Goal: Information Seeking & Learning: Learn about a topic

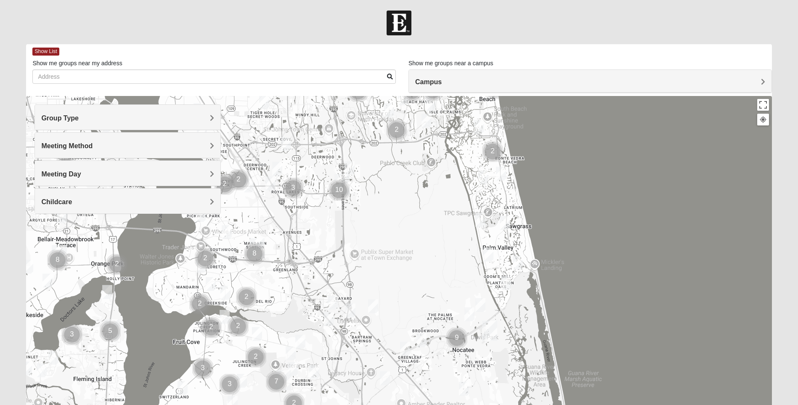
drag, startPoint x: 368, startPoint y: 378, endPoint x: 393, endPoint y: 210, distance: 169.8
click at [400, 206] on div at bounding box center [399, 264] width 746 height 337
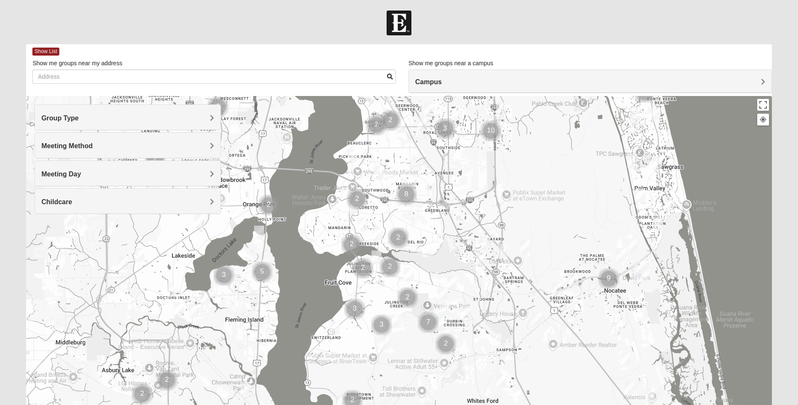
drag, startPoint x: 388, startPoint y: 269, endPoint x: 545, endPoint y: 208, distance: 168.4
click at [545, 208] on div at bounding box center [399, 264] width 746 height 337
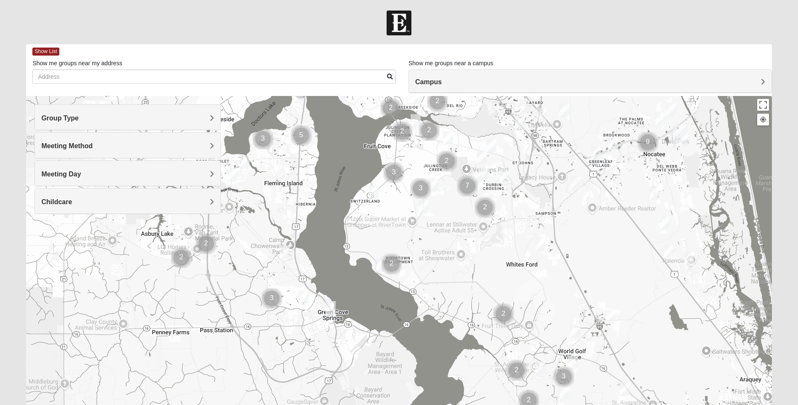
drag, startPoint x: 367, startPoint y: 365, endPoint x: 405, endPoint y: 231, distance: 139.1
click at [405, 231] on div at bounding box center [399, 264] width 746 height 337
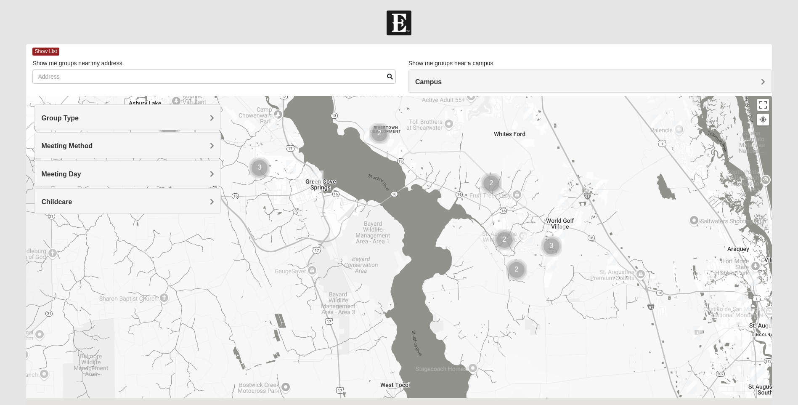
drag, startPoint x: 300, startPoint y: 338, endPoint x: 286, endPoint y: 184, distance: 154.2
click at [286, 184] on div at bounding box center [399, 264] width 746 height 337
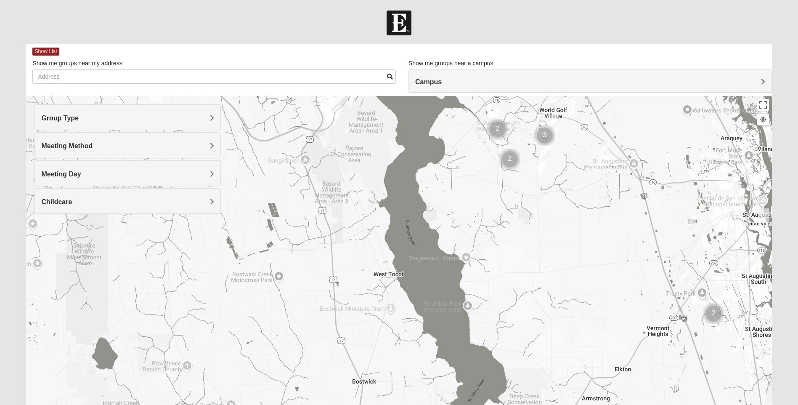
drag, startPoint x: 304, startPoint y: 255, endPoint x: 301, endPoint y: 167, distance: 88.1
click at [301, 167] on div at bounding box center [399, 264] width 746 height 337
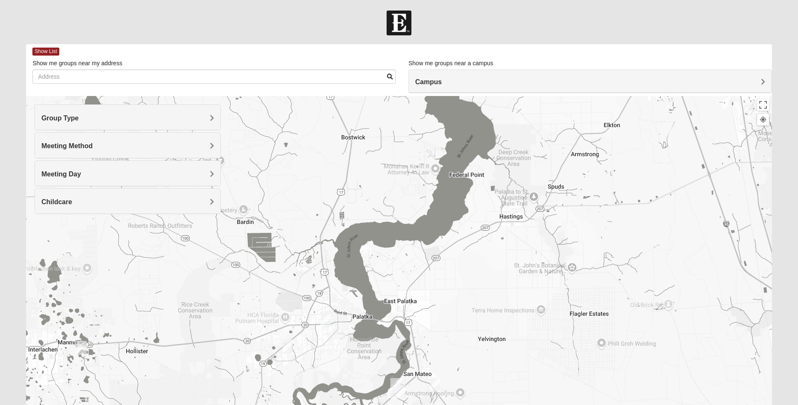
drag, startPoint x: 327, startPoint y: 318, endPoint x: 314, endPoint y: 96, distance: 223.0
click at [314, 96] on div "Show List Loading Groups Keywords Filter Additional Filters Campus [GEOGRAPHIC_…" at bounding box center [399, 238] width 746 height 389
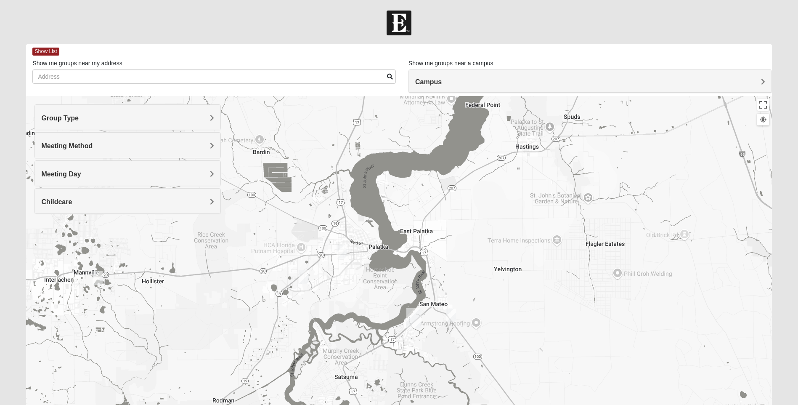
drag, startPoint x: 341, startPoint y: 333, endPoint x: 358, endPoint y: 261, distance: 73.6
click at [358, 261] on div at bounding box center [399, 264] width 746 height 337
click at [451, 315] on img "Mixed Gett 32189" at bounding box center [451, 315] width 10 height 14
click at [306, 277] on img "Mixed Gill 32177" at bounding box center [304, 276] width 10 height 14
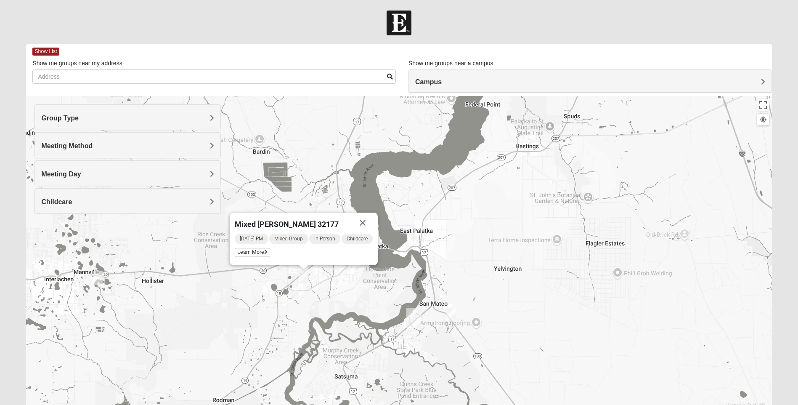
click at [451, 315] on img "Mixed Gett 32189" at bounding box center [451, 315] width 10 height 14
click at [450, 316] on img "Mixed Gett 32189" at bounding box center [450, 315] width 10 height 14
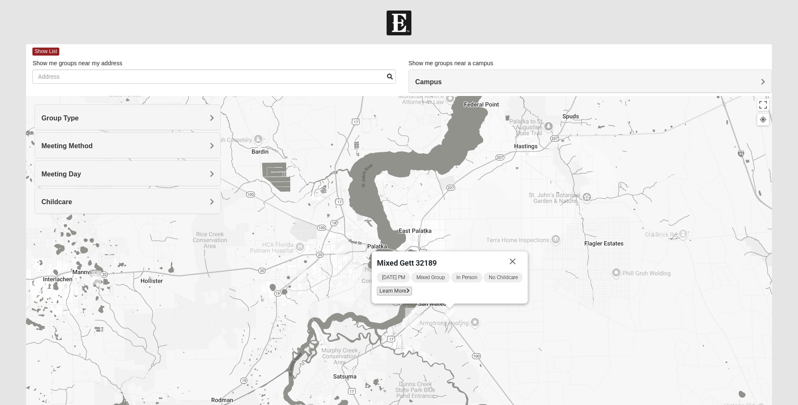
click at [400, 292] on span "Learn More" at bounding box center [394, 291] width 35 height 9
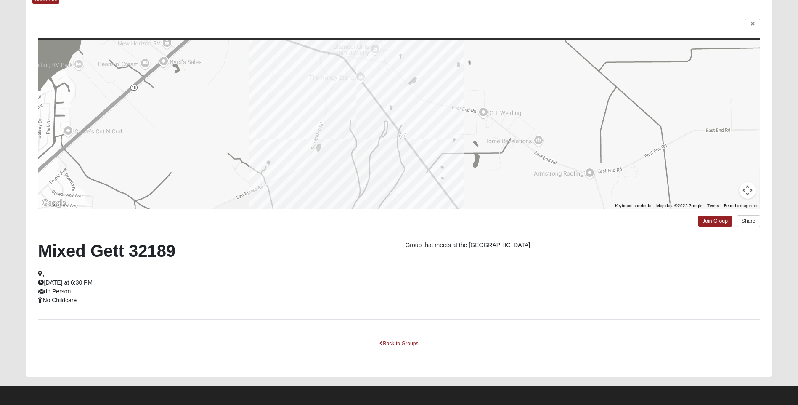
scroll to position [54, 0]
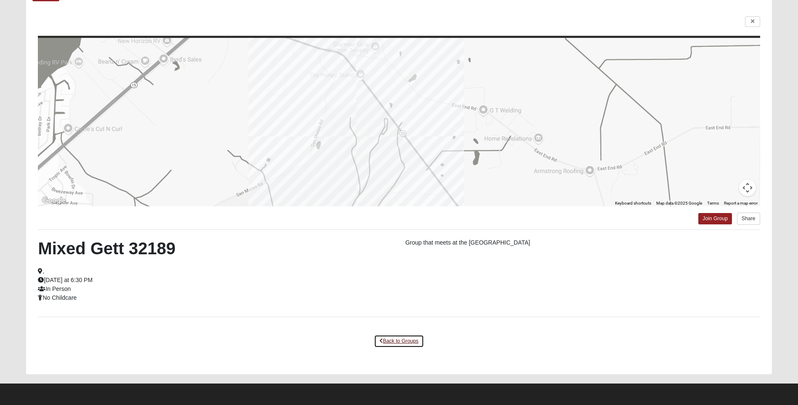
click at [400, 339] on link "Back to Groups" at bounding box center [399, 341] width 50 height 13
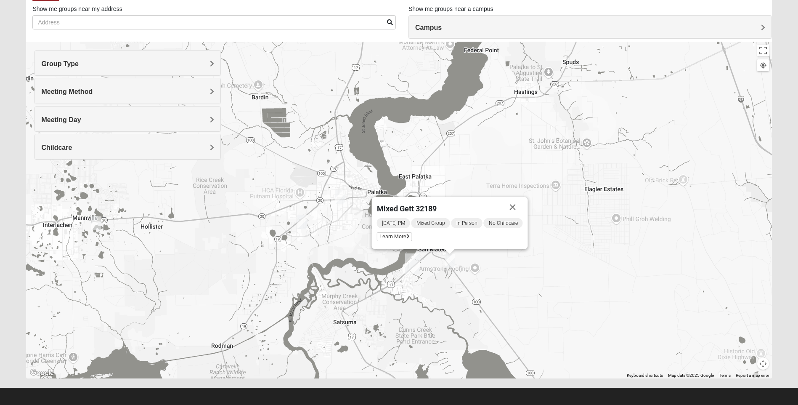
click at [303, 227] on img "Mixed Gill 32177" at bounding box center [303, 222] width 10 height 14
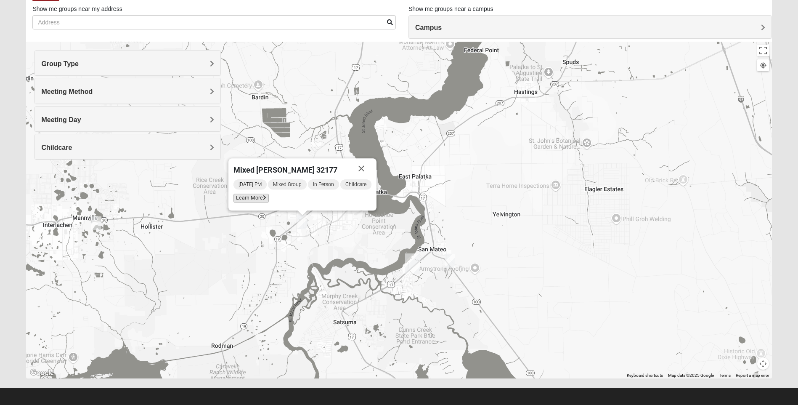
click at [259, 199] on span "Learn More" at bounding box center [251, 198] width 35 height 9
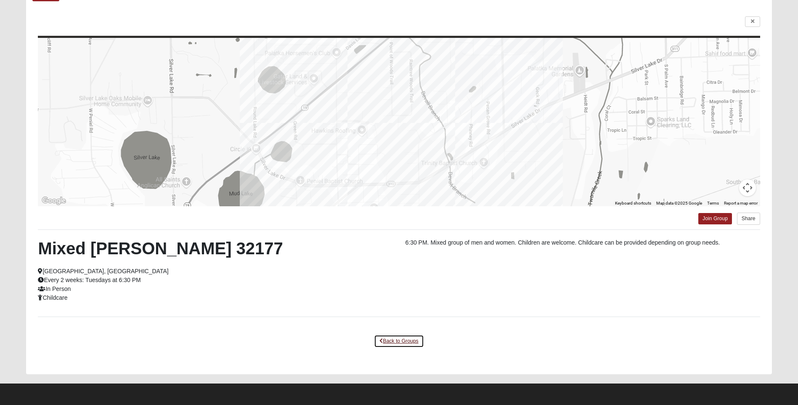
click at [394, 339] on link "Back to Groups" at bounding box center [399, 341] width 50 height 13
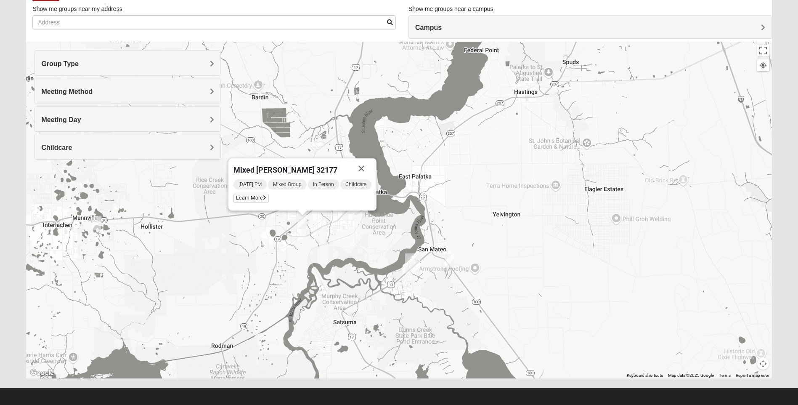
click at [365, 223] on div "Mixed [PERSON_NAME] 32177 [DATE] PM Mixed Group In Person Childcare Learn More" at bounding box center [399, 210] width 746 height 337
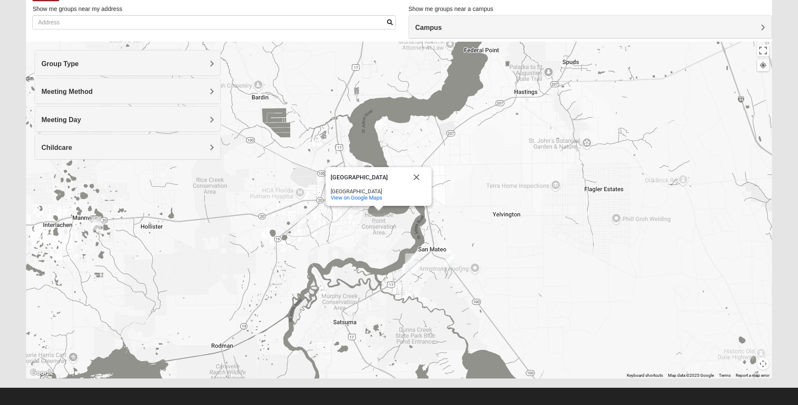
click at [319, 253] on div "[GEOGRAPHIC_DATA] [GEOGRAPHIC_DATA] View on Google Maps" at bounding box center [399, 210] width 746 height 337
click at [413, 178] on button "Close" at bounding box center [417, 177] width 20 height 20
click at [341, 198] on img "Mixed Cravens 32177" at bounding box center [340, 197] width 10 height 14
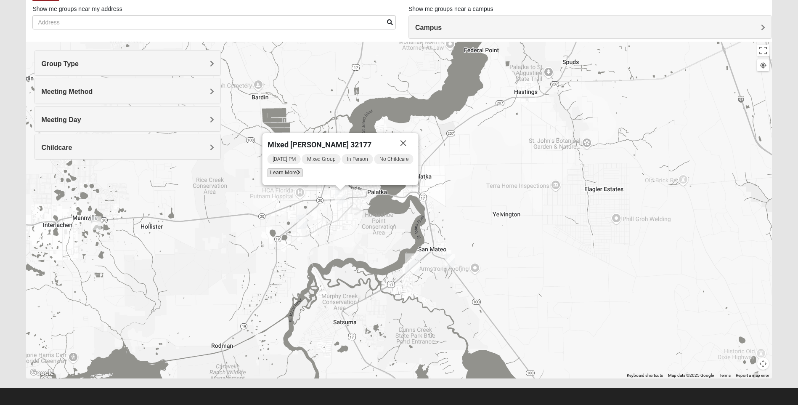
click at [293, 175] on span "Learn More" at bounding box center [285, 172] width 35 height 9
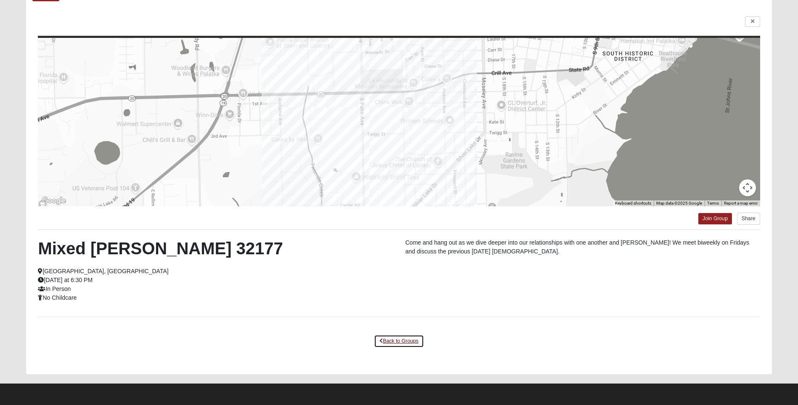
click at [403, 339] on link "Back to Groups" at bounding box center [399, 341] width 50 height 13
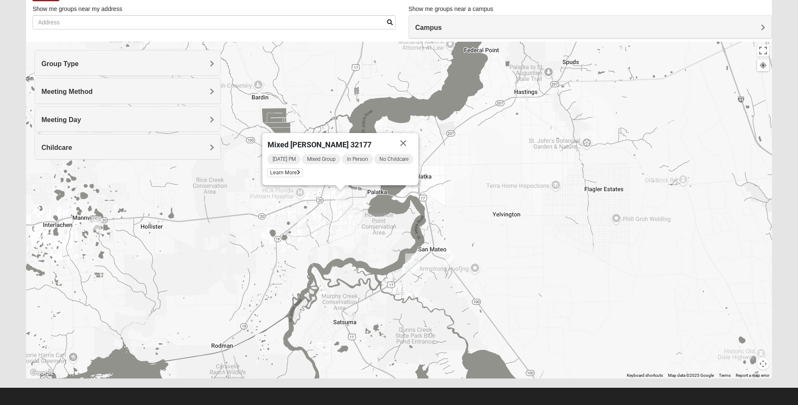
click at [451, 258] on img "Mixed Gett 32189" at bounding box center [450, 261] width 10 height 14
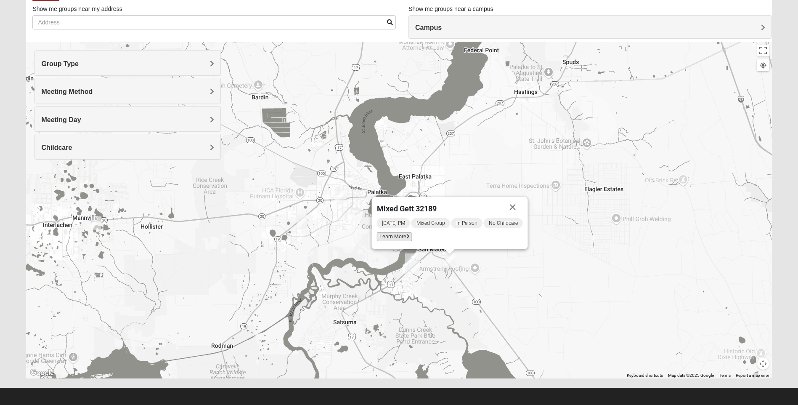
click at [407, 235] on icon at bounding box center [408, 236] width 3 height 5
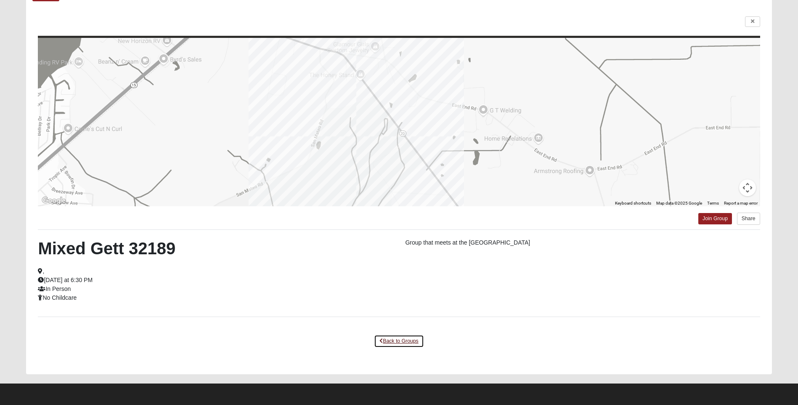
click at [410, 341] on link "Back to Groups" at bounding box center [399, 341] width 50 height 13
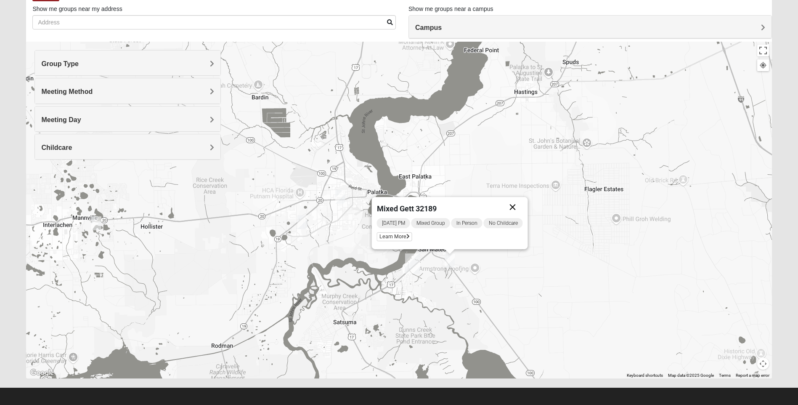
click at [514, 205] on button "Close" at bounding box center [513, 207] width 20 height 20
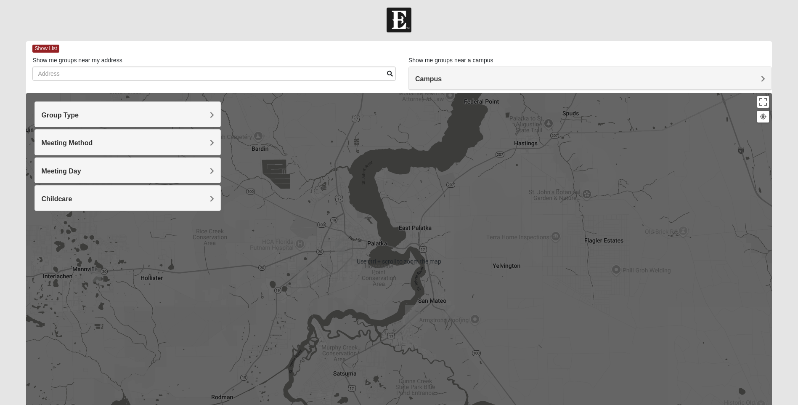
scroll to position [0, 0]
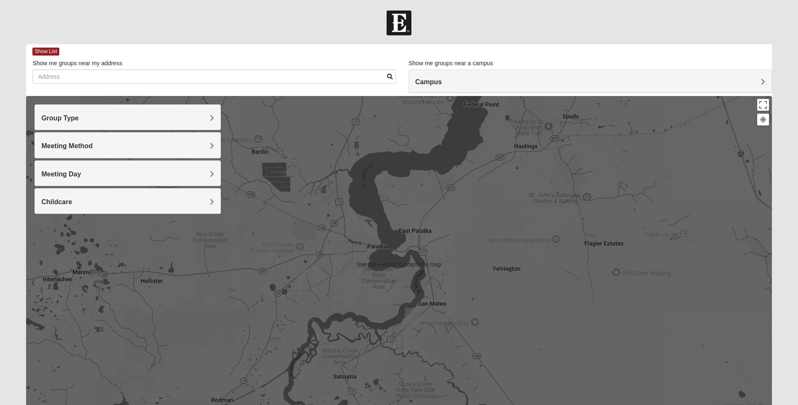
click at [530, 274] on div "To navigate, press the arrow keys." at bounding box center [399, 264] width 746 height 337
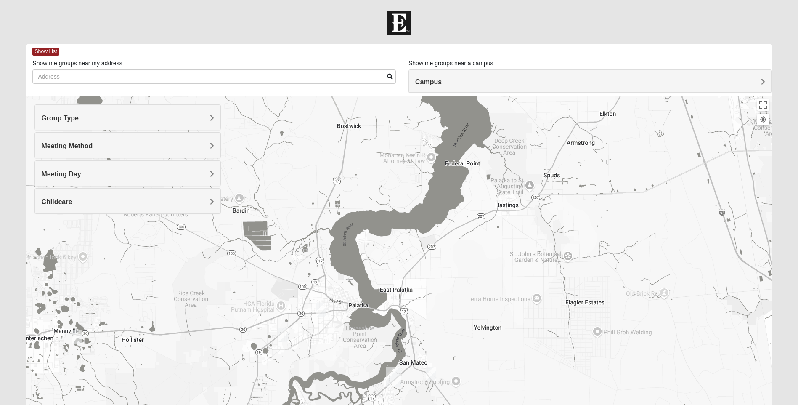
drag, startPoint x: 583, startPoint y: 299, endPoint x: 565, endPoint y: 358, distance: 61.8
click at [565, 358] on div at bounding box center [399, 264] width 746 height 337
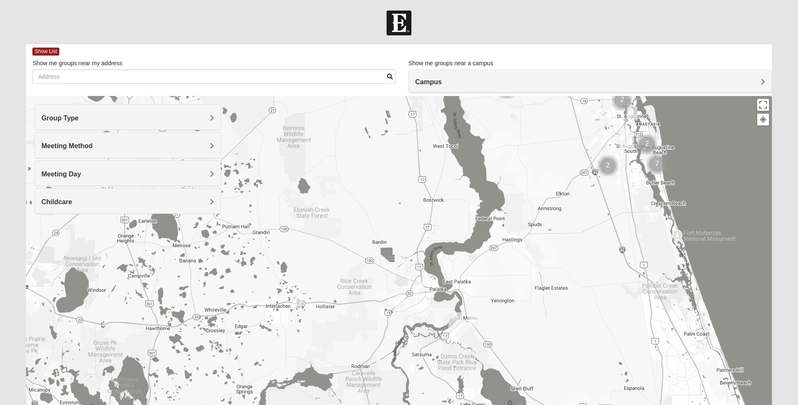
click at [517, 274] on div at bounding box center [399, 264] width 746 height 337
click at [209, 117] on h4 "Group Type" at bounding box center [127, 118] width 173 height 8
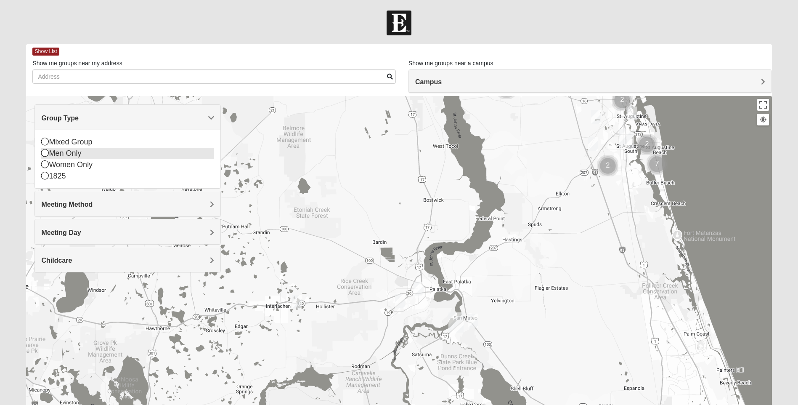
click at [43, 155] on icon at bounding box center [45, 153] width 8 height 8
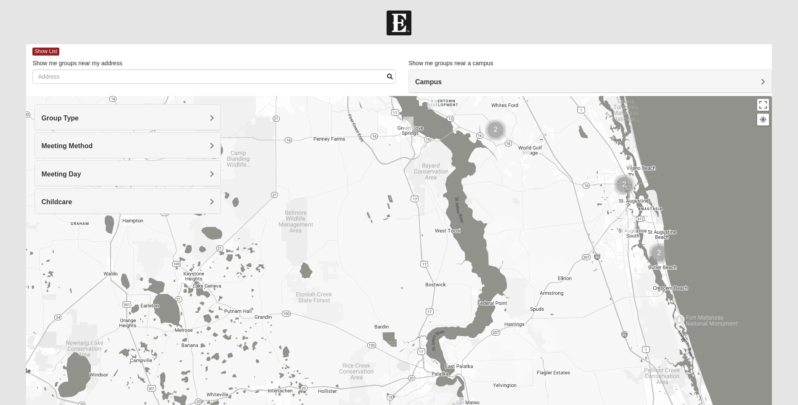
drag, startPoint x: 378, startPoint y: 232, endPoint x: 380, endPoint y: 317, distance: 85.5
click at [380, 317] on div at bounding box center [399, 264] width 746 height 337
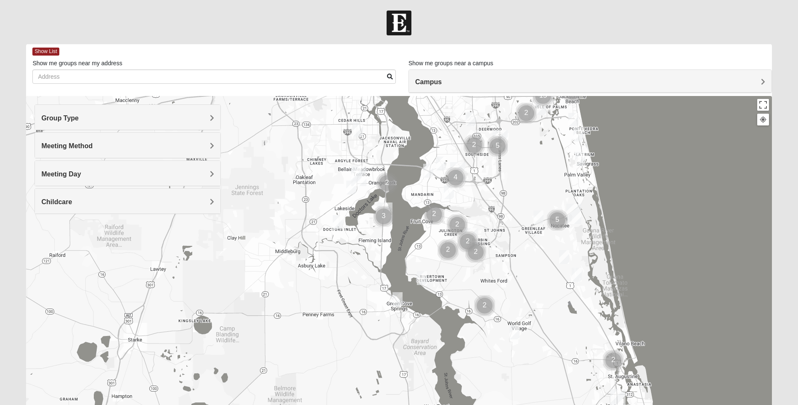
drag, startPoint x: 386, startPoint y: 162, endPoint x: 375, endPoint y: 330, distance: 168.4
click at [374, 337] on div at bounding box center [399, 264] width 746 height 337
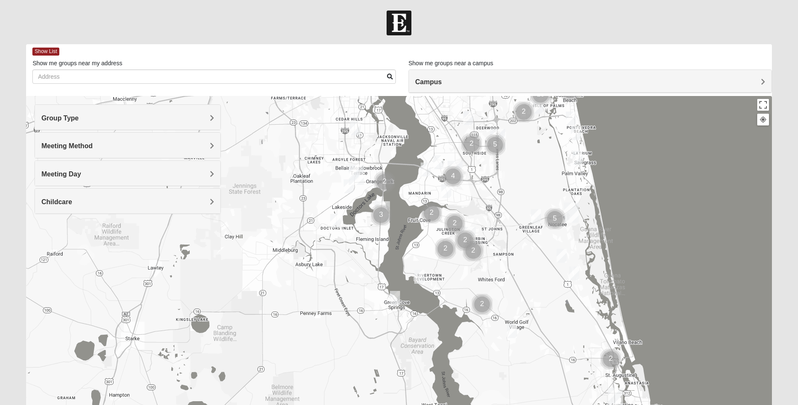
click at [381, 213] on img "Cluster of 3 groups" at bounding box center [381, 215] width 21 height 21
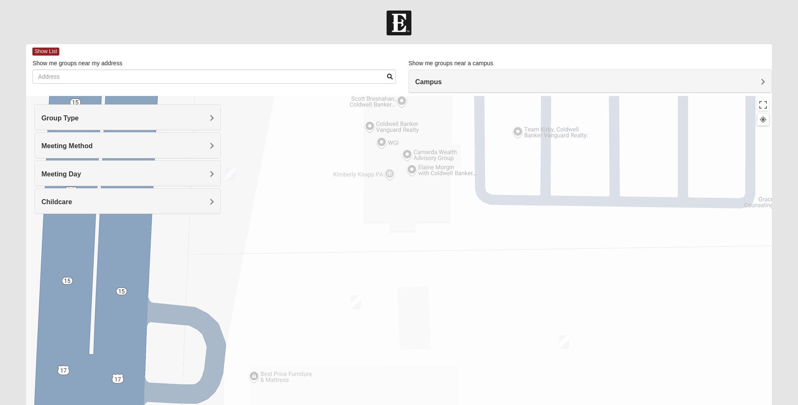
click at [562, 341] on img "On Campus Mens Haskell 32003" at bounding box center [564, 342] width 10 height 14
click at [516, 318] on span "Learn More" at bounding box center [500, 317] width 35 height 9
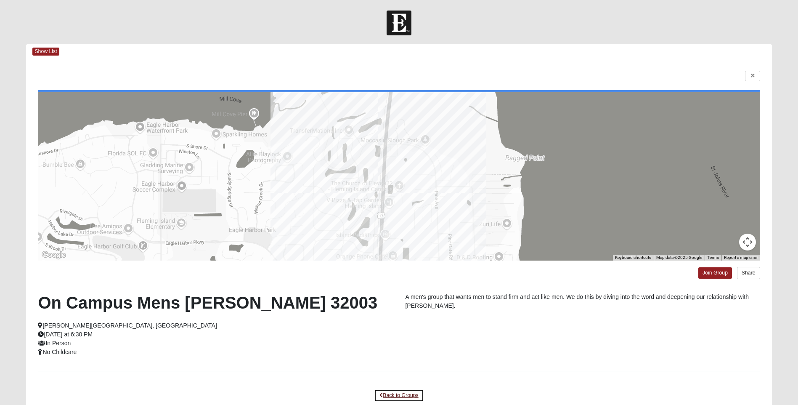
click at [409, 393] on link "Back to Groups" at bounding box center [399, 395] width 50 height 13
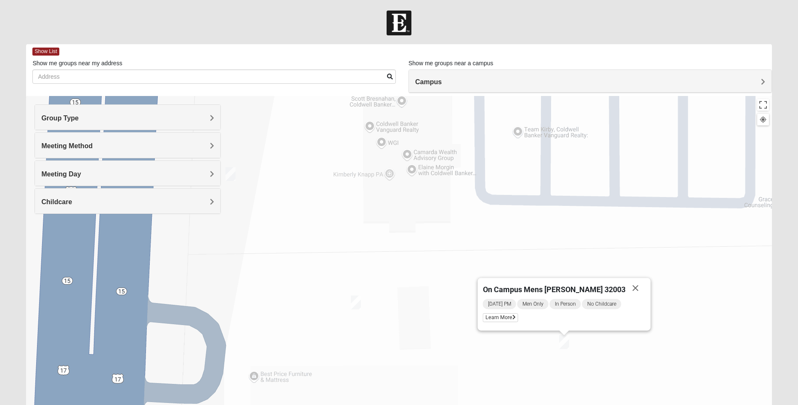
click at [357, 307] on img "On Campus Mens Griffin 32003" at bounding box center [356, 302] width 10 height 14
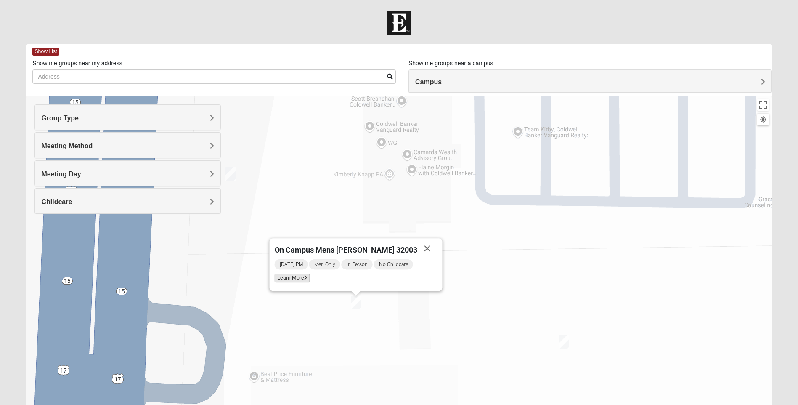
click at [308, 279] on icon at bounding box center [305, 277] width 3 height 5
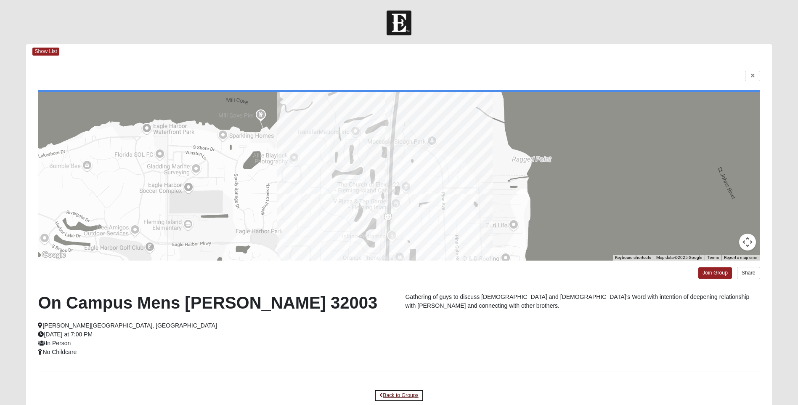
click at [400, 397] on link "Back to Groups" at bounding box center [399, 395] width 50 height 13
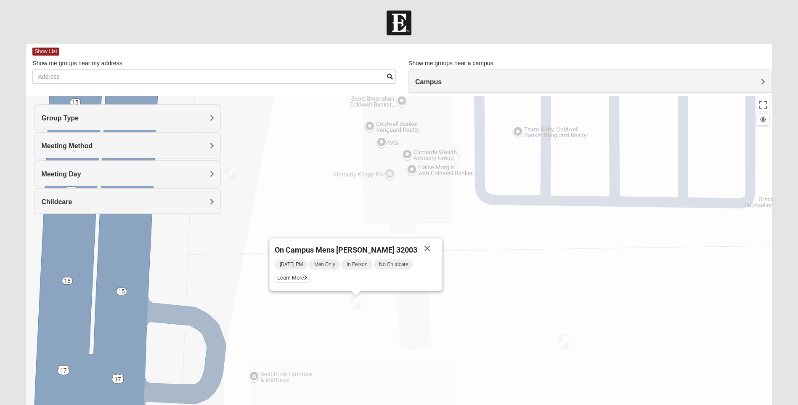
click at [232, 172] on img "On Campus Mens Canni 32003" at bounding box center [231, 174] width 10 height 14
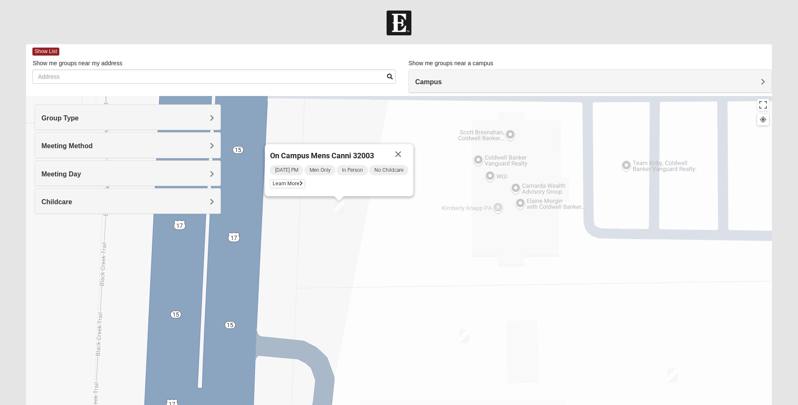
drag, startPoint x: 285, startPoint y: 191, endPoint x: 378, endPoint y: 215, distance: 96.1
click at [396, 216] on div "On Campus Mens Canni 32003 [DATE] PM Men Only In Person No Childcare Learn More" at bounding box center [399, 264] width 746 height 337
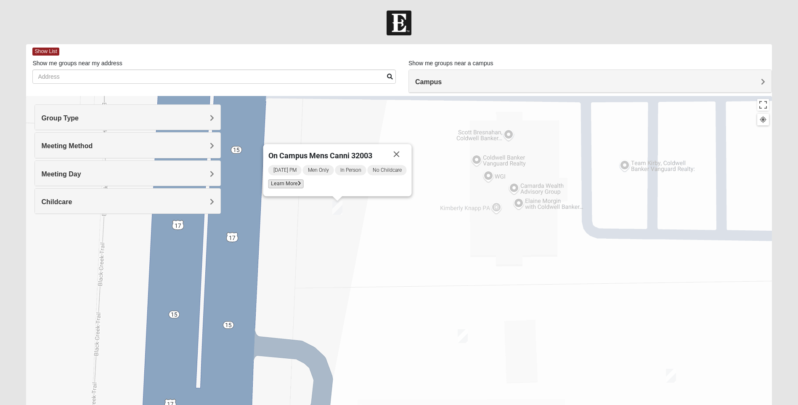
click at [289, 183] on span "Learn More" at bounding box center [286, 183] width 35 height 9
